Goal: Information Seeking & Learning: Learn about a topic

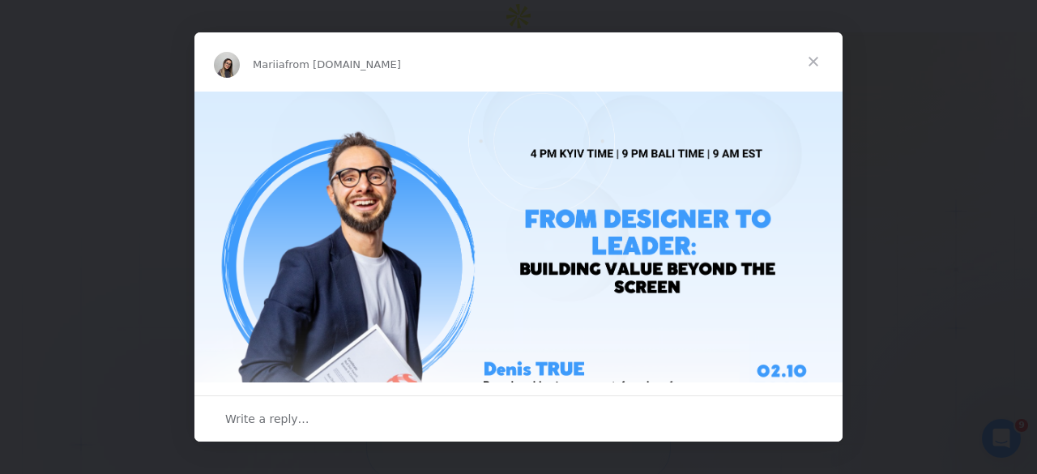
click at [820, 59] on span "Close" at bounding box center [813, 61] width 58 height 58
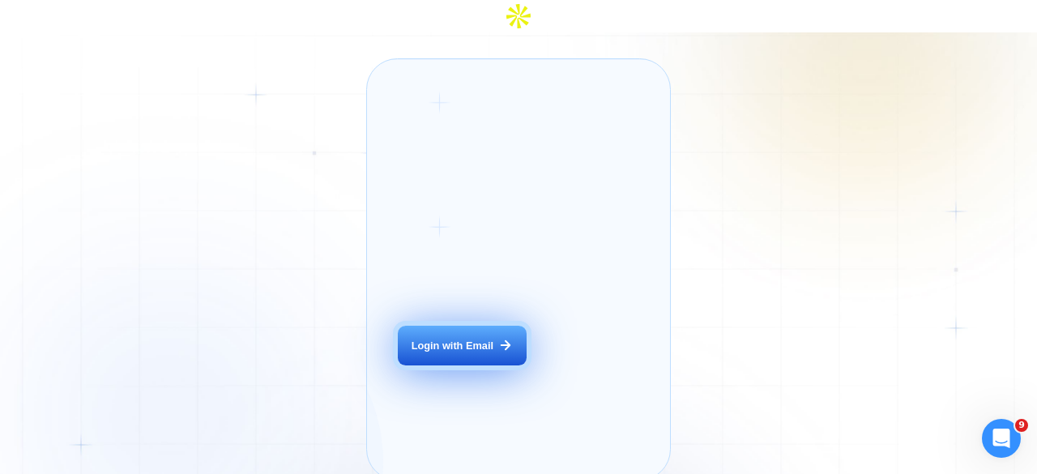
click at [458, 326] on button "Login with Email" at bounding box center [462, 346] width 128 height 40
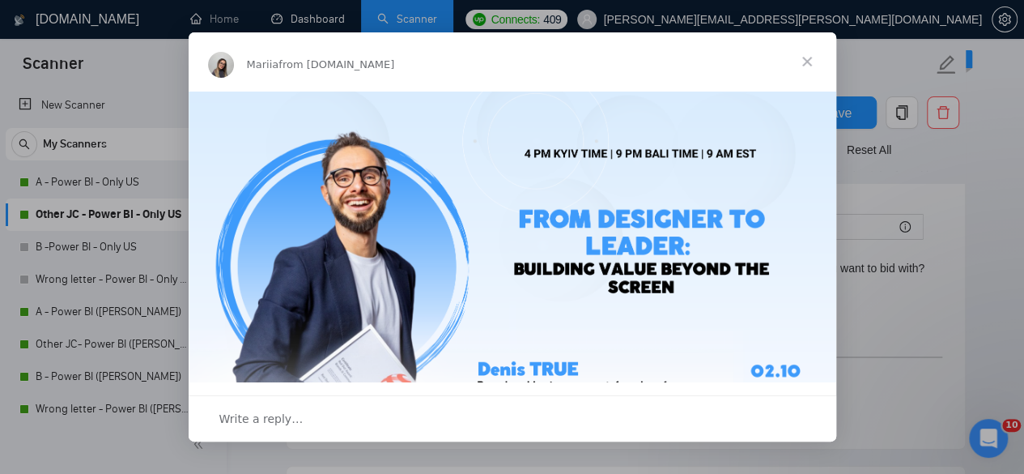
scroll to position [11, 0]
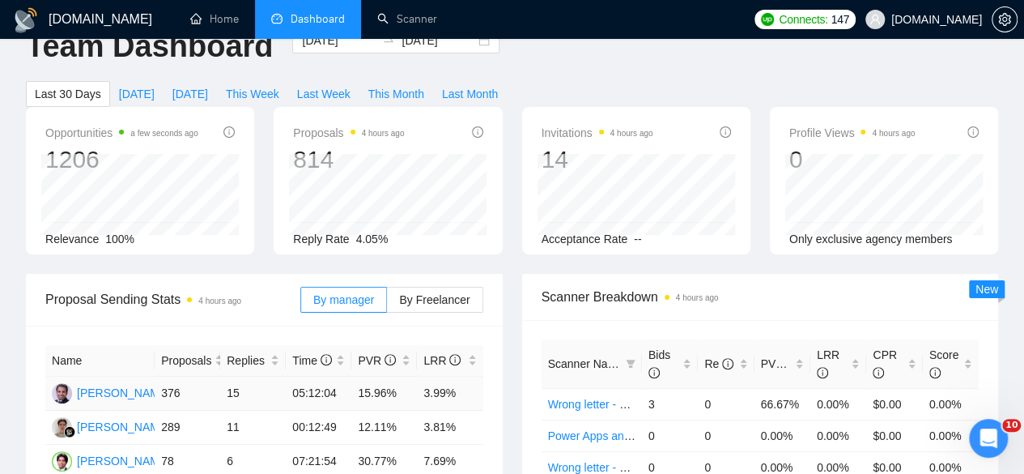
scroll to position [215, 0]
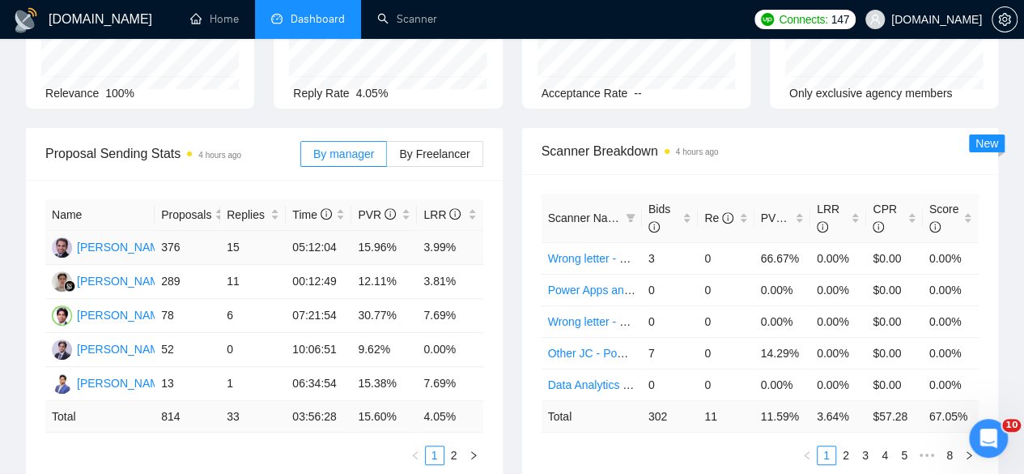
click at [374, 231] on td "15.96%" at bounding box center [384, 248] width 66 height 34
click at [363, 299] on td "30.77%" at bounding box center [384, 316] width 66 height 34
click at [436, 299] on td "7.69%" at bounding box center [450, 316] width 66 height 34
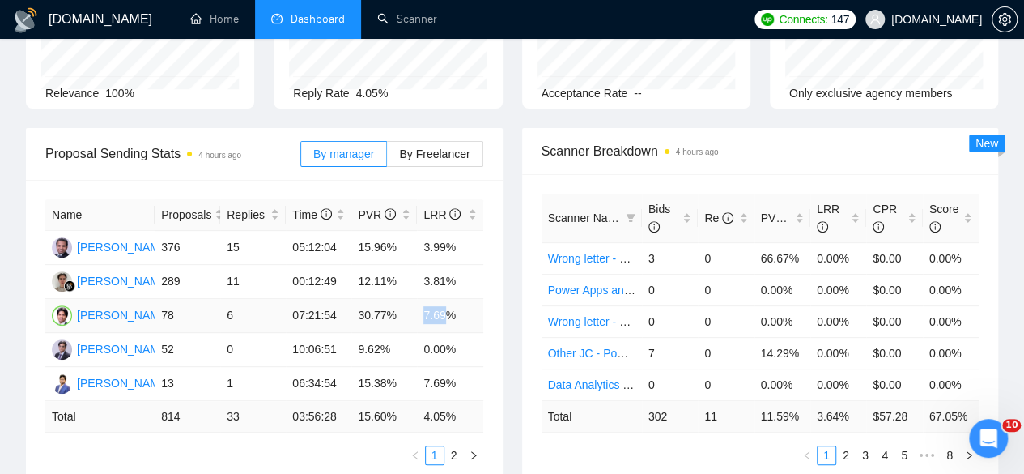
click at [436, 299] on td "7.69%" at bounding box center [450, 316] width 66 height 34
click at [371, 367] on td "15.38%" at bounding box center [384, 384] width 66 height 34
